Goal: Information Seeking & Learning: Learn about a topic

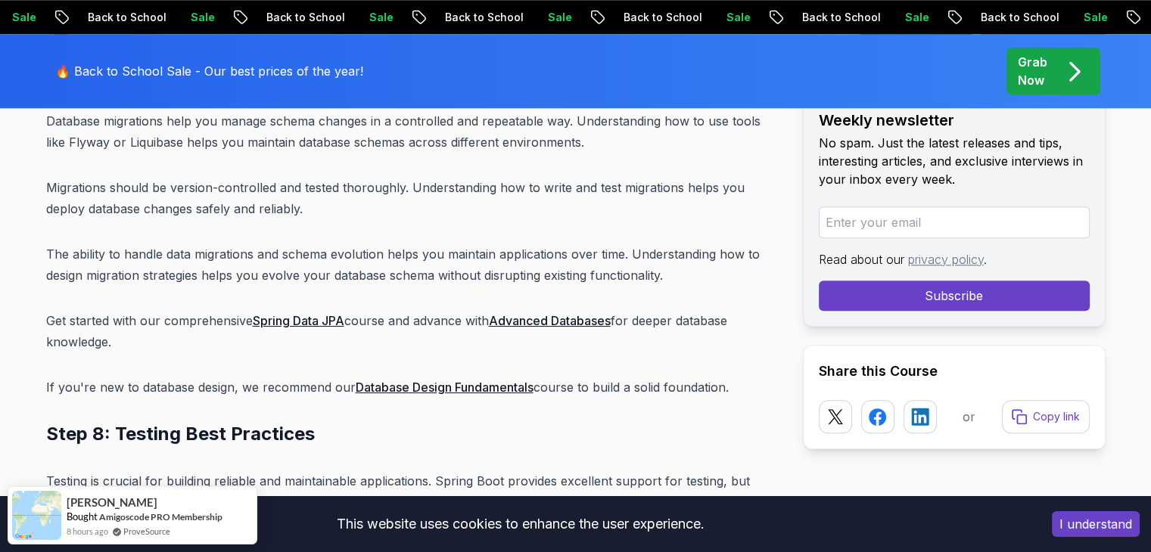
scroll to position [15239, 0]
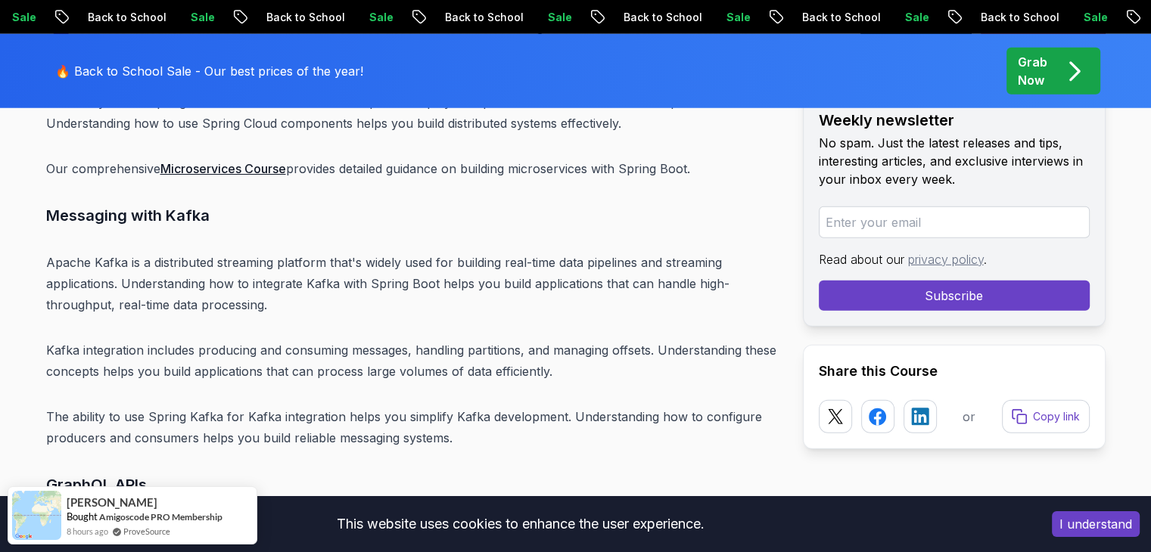
scroll to position [15693, 0]
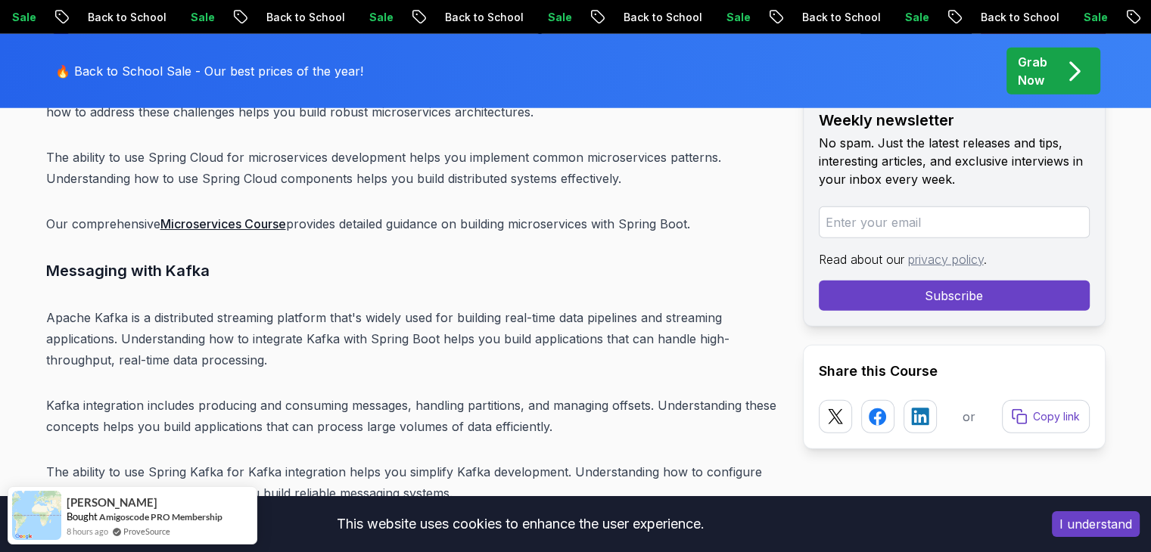
click at [91, 307] on p "Apache Kafka is a distributed streaming platform that's widely used for buildin…" at bounding box center [412, 339] width 732 height 64
click at [328, 307] on p "Apache Kafka is a distributed streaming platform that's widely used for buildin…" at bounding box center [412, 339] width 732 height 64
click at [373, 307] on p "Apache Kafka is a distributed streaming platform that's widely used for buildin…" at bounding box center [412, 339] width 732 height 64
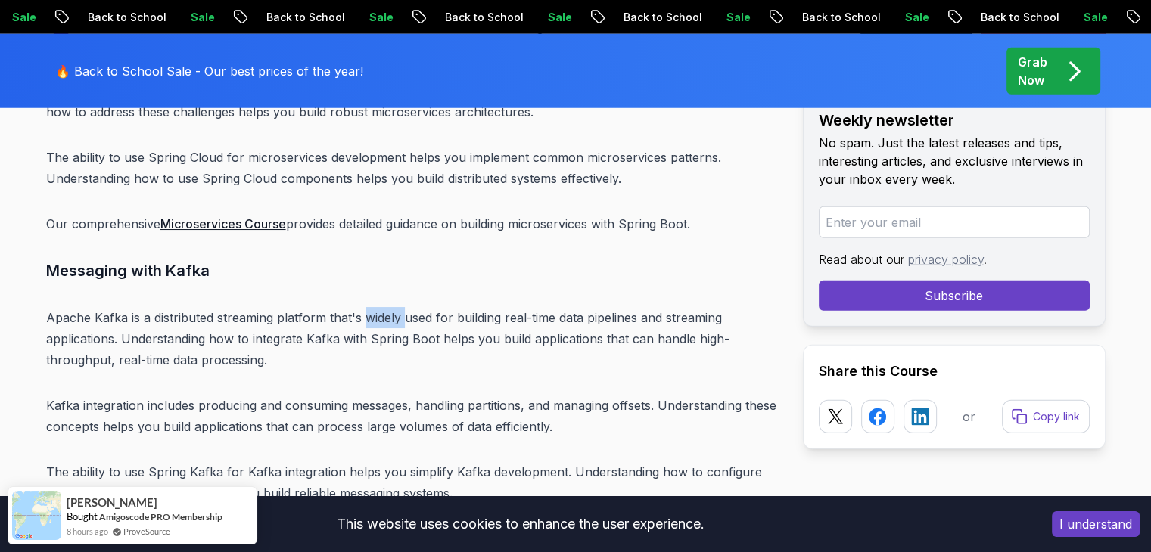
click at [373, 307] on p "Apache Kafka is a distributed streaming platform that's widely used for buildin…" at bounding box center [412, 339] width 732 height 64
click at [471, 307] on p "Apache Kafka is a distributed streaming platform that's widely used for buildin…" at bounding box center [412, 339] width 732 height 64
click at [306, 395] on p "Kafka integration includes producing and consuming messages, handling partition…" at bounding box center [412, 416] width 732 height 42
